Goal: Information Seeking & Learning: Learn about a topic

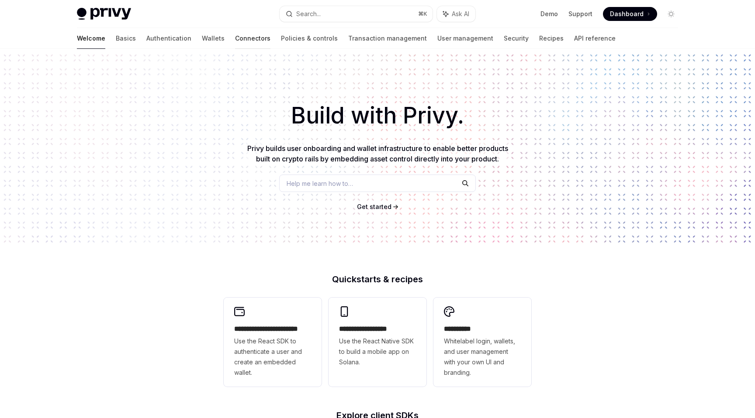
click at [235, 39] on link "Connectors" at bounding box center [252, 38] width 35 height 21
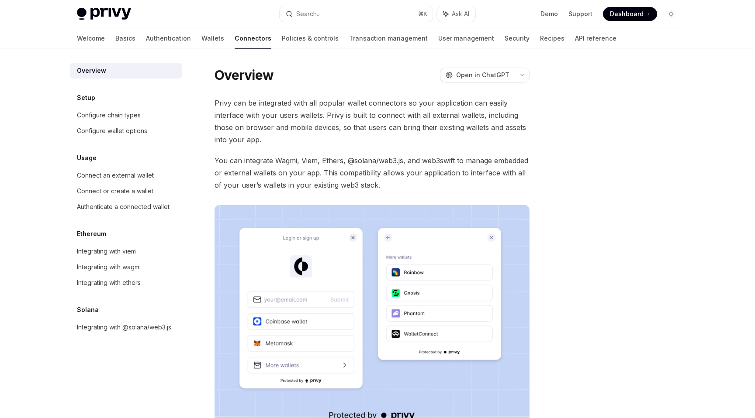
type textarea "*"
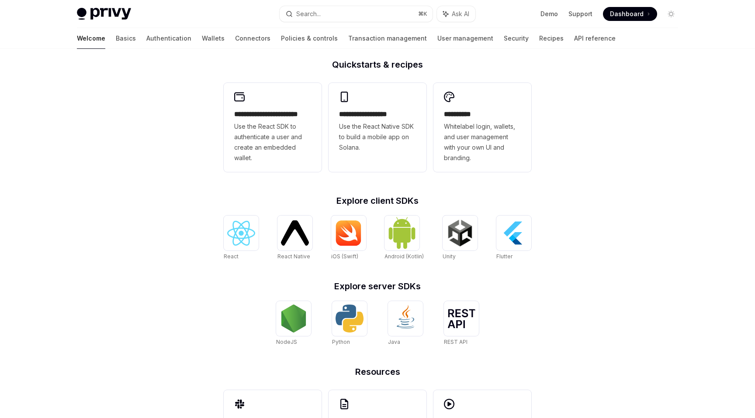
scroll to position [224, 0]
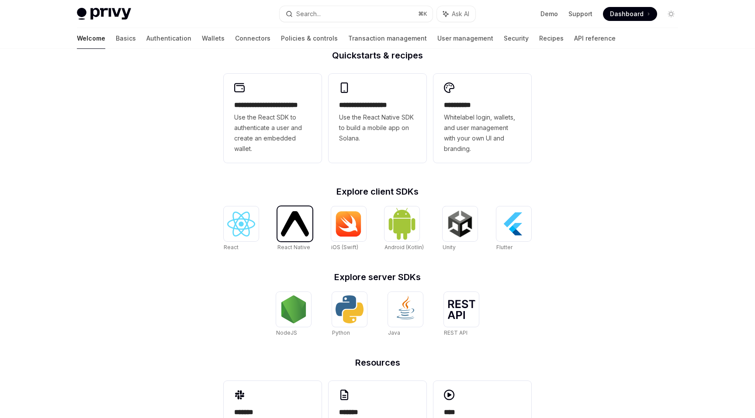
click at [290, 233] on img at bounding box center [295, 223] width 28 height 25
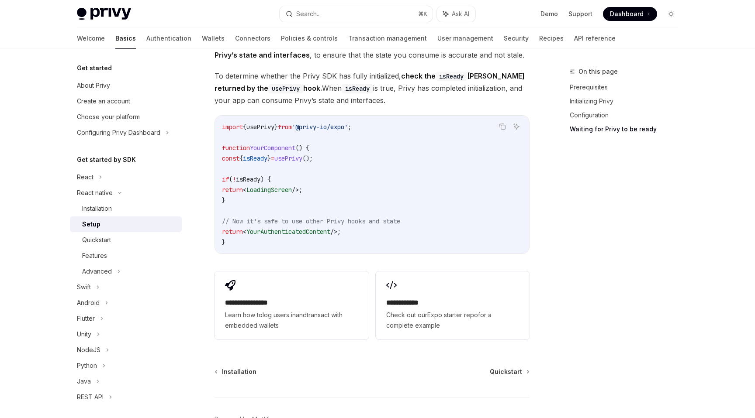
scroll to position [723, 0]
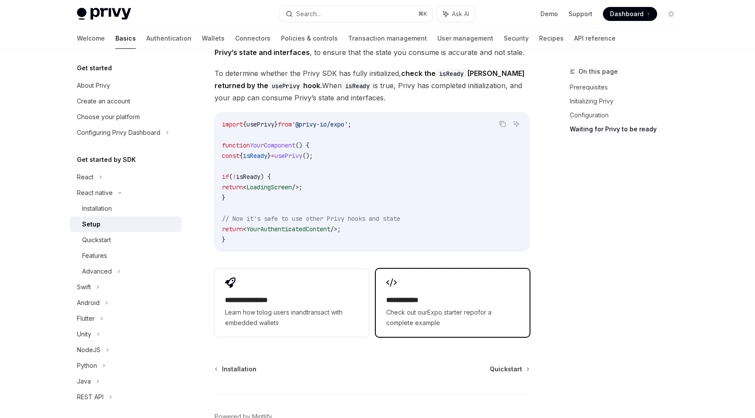
click at [437, 310] on div "**********" at bounding box center [452, 311] width 133 height 33
click at [400, 162] on code "import { usePrivy } from '@privy-io/expo' ; function YourComponent () { const {…" at bounding box center [372, 182] width 300 height 126
